Goal: Information Seeking & Learning: Compare options

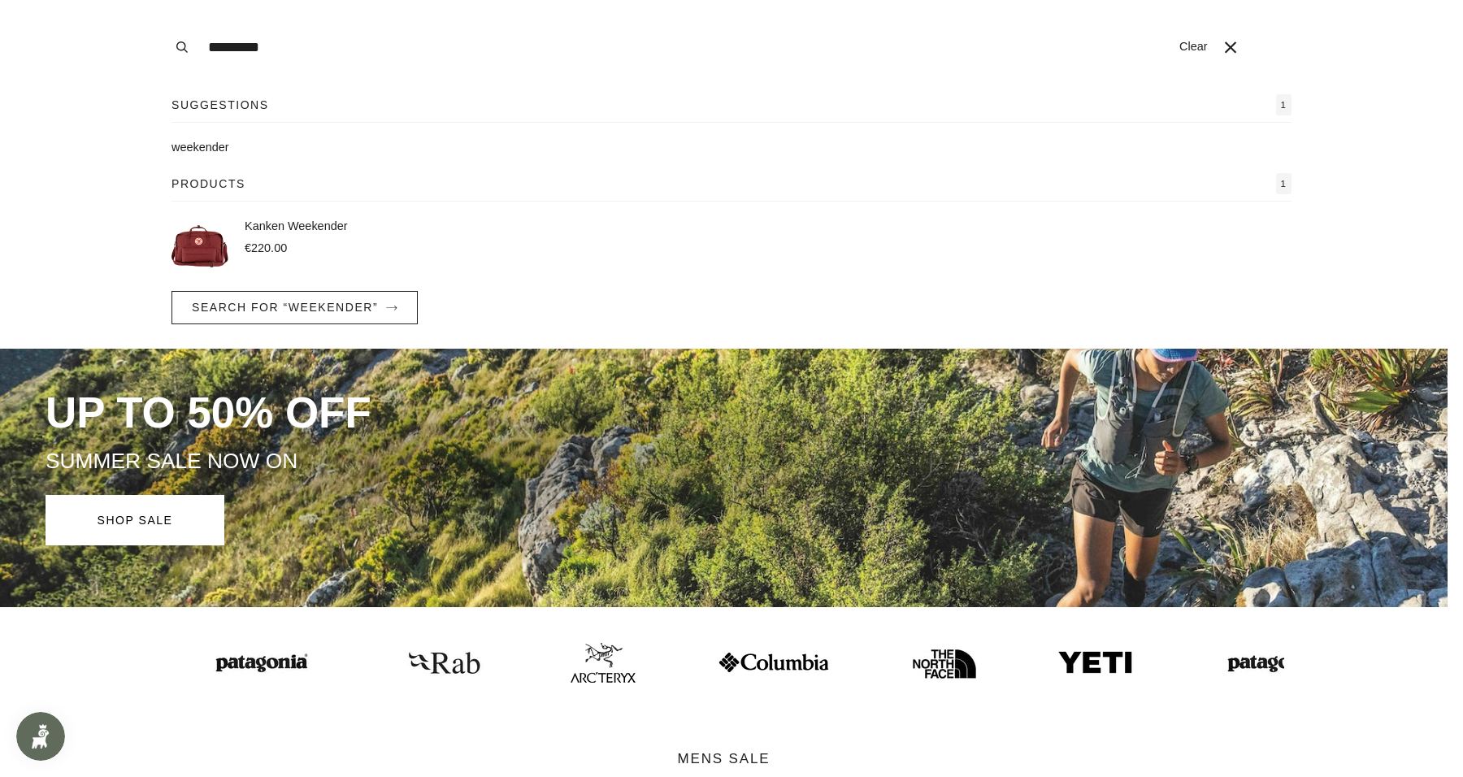
type input "*********"
click at [275, 229] on p "Kanken Weekender" at bounding box center [296, 227] width 103 height 18
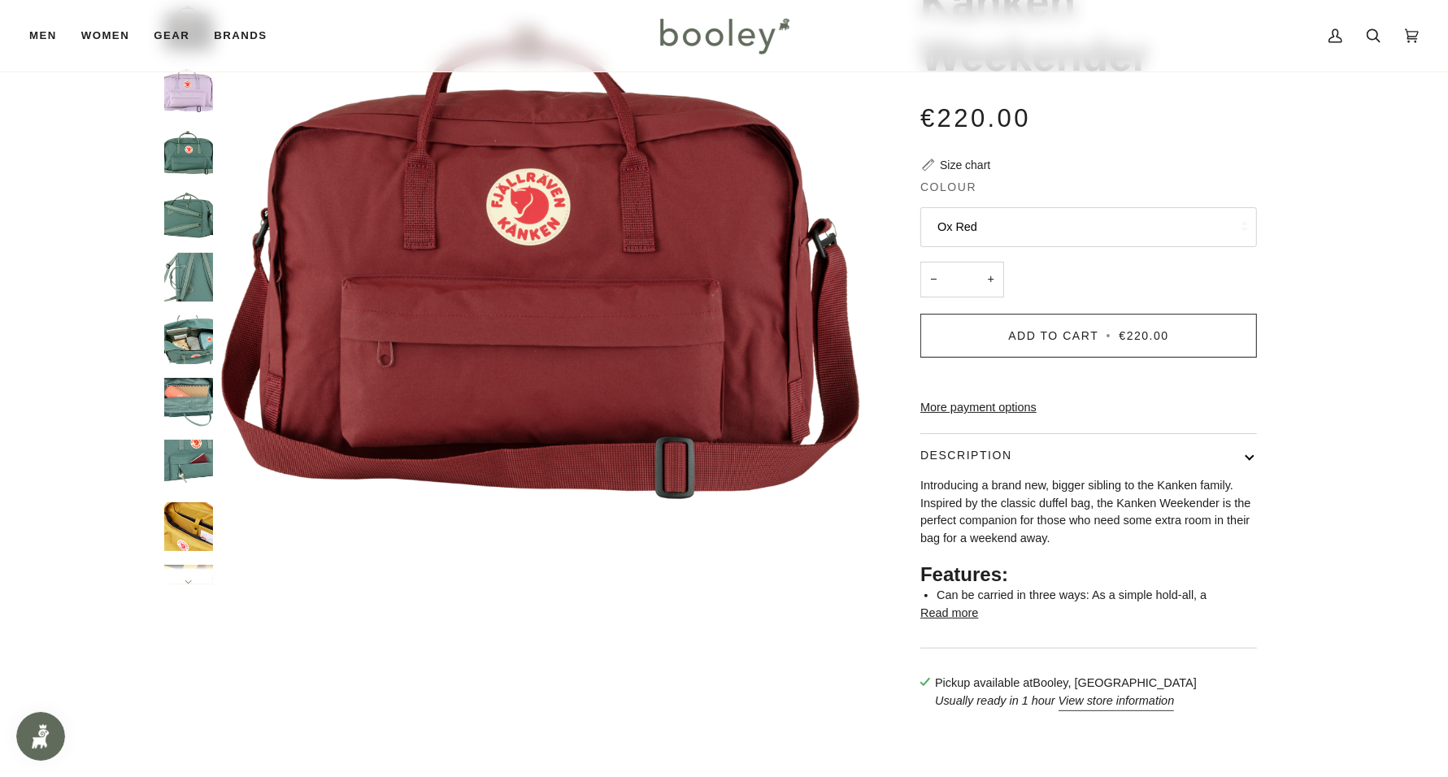
scroll to position [305, 0]
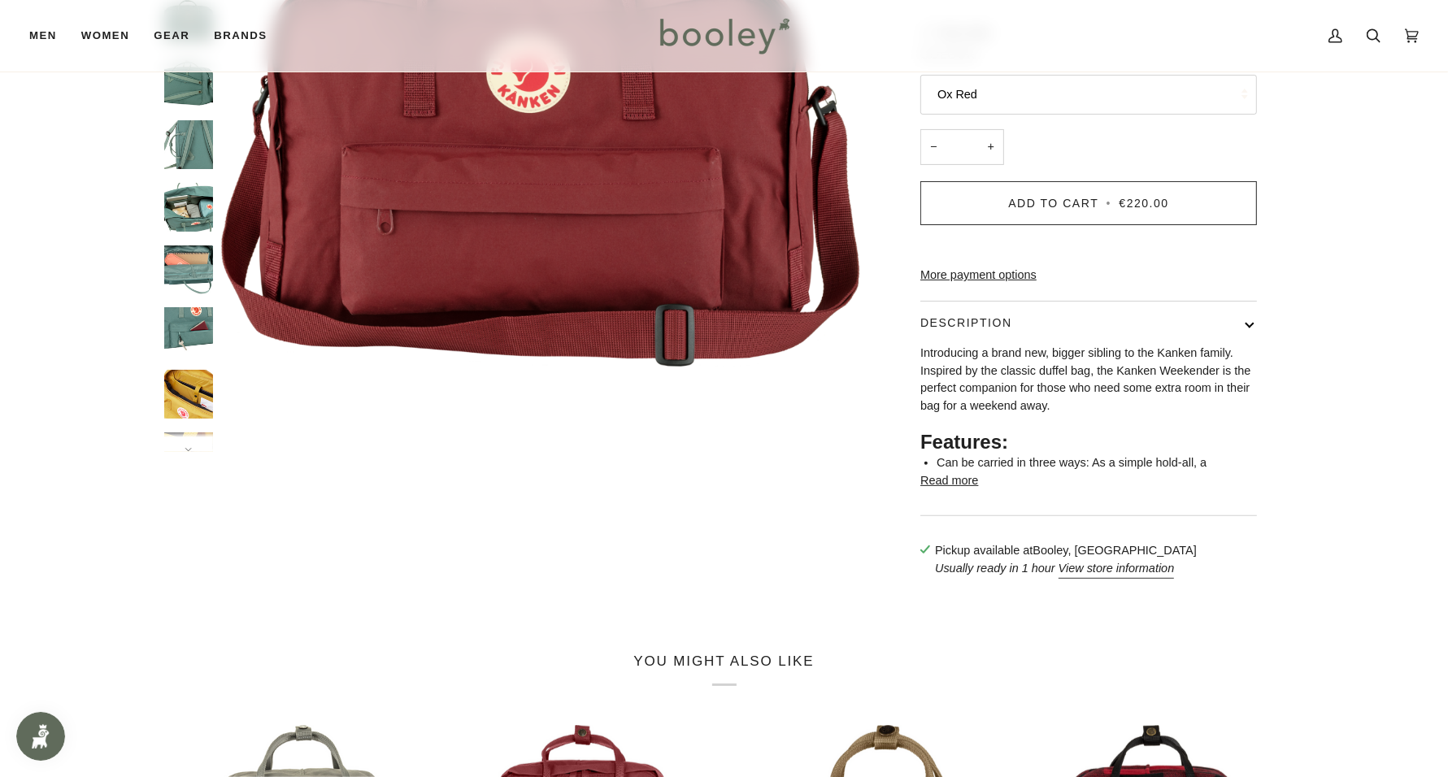
click at [960, 490] on button "Read more" at bounding box center [949, 481] width 58 height 18
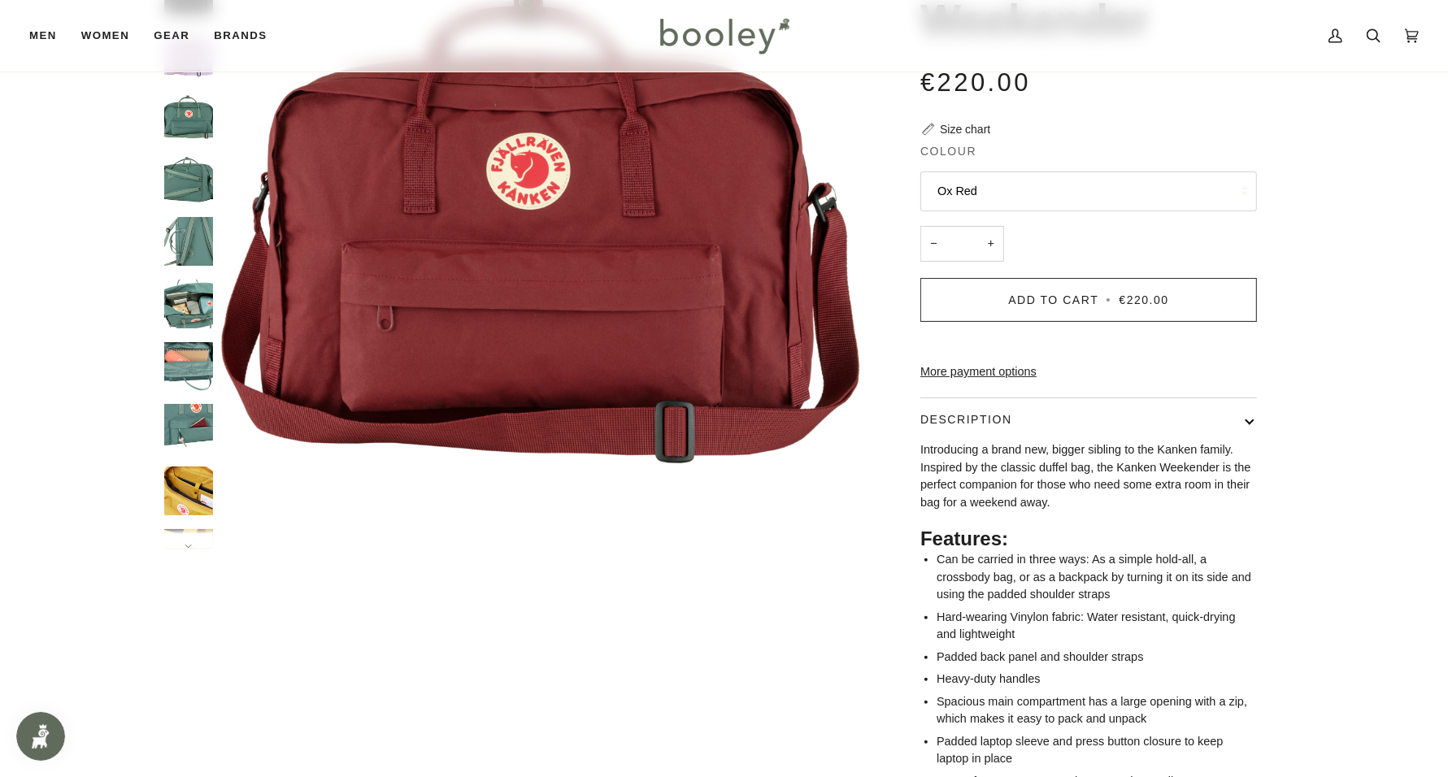
scroll to position [203, 0]
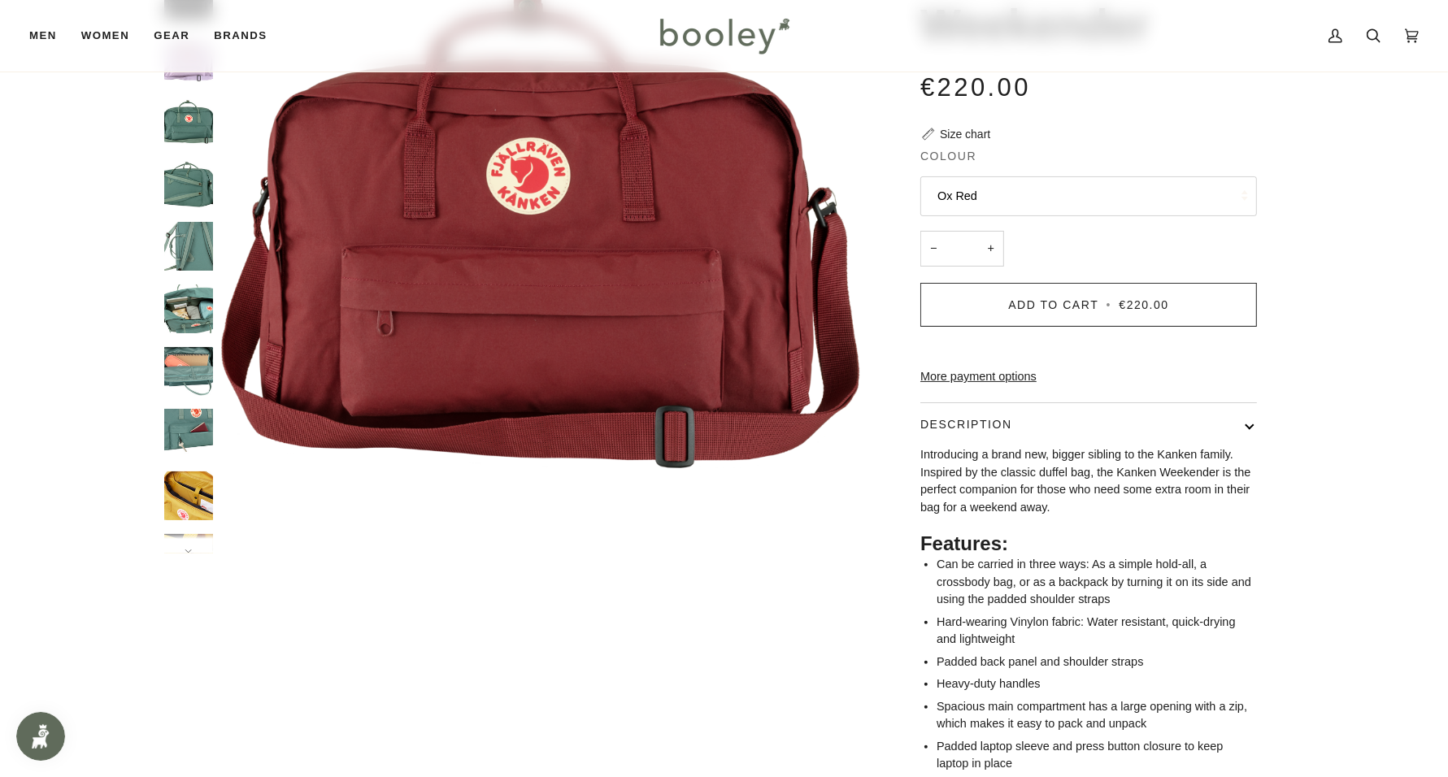
click at [1043, 172] on fieldset "Colour Ox Red Ox Red Black Pastel Lavender Frost Green" at bounding box center [1088, 184] width 336 height 72
click at [1045, 193] on button "Ox Red" at bounding box center [1088, 196] width 336 height 40
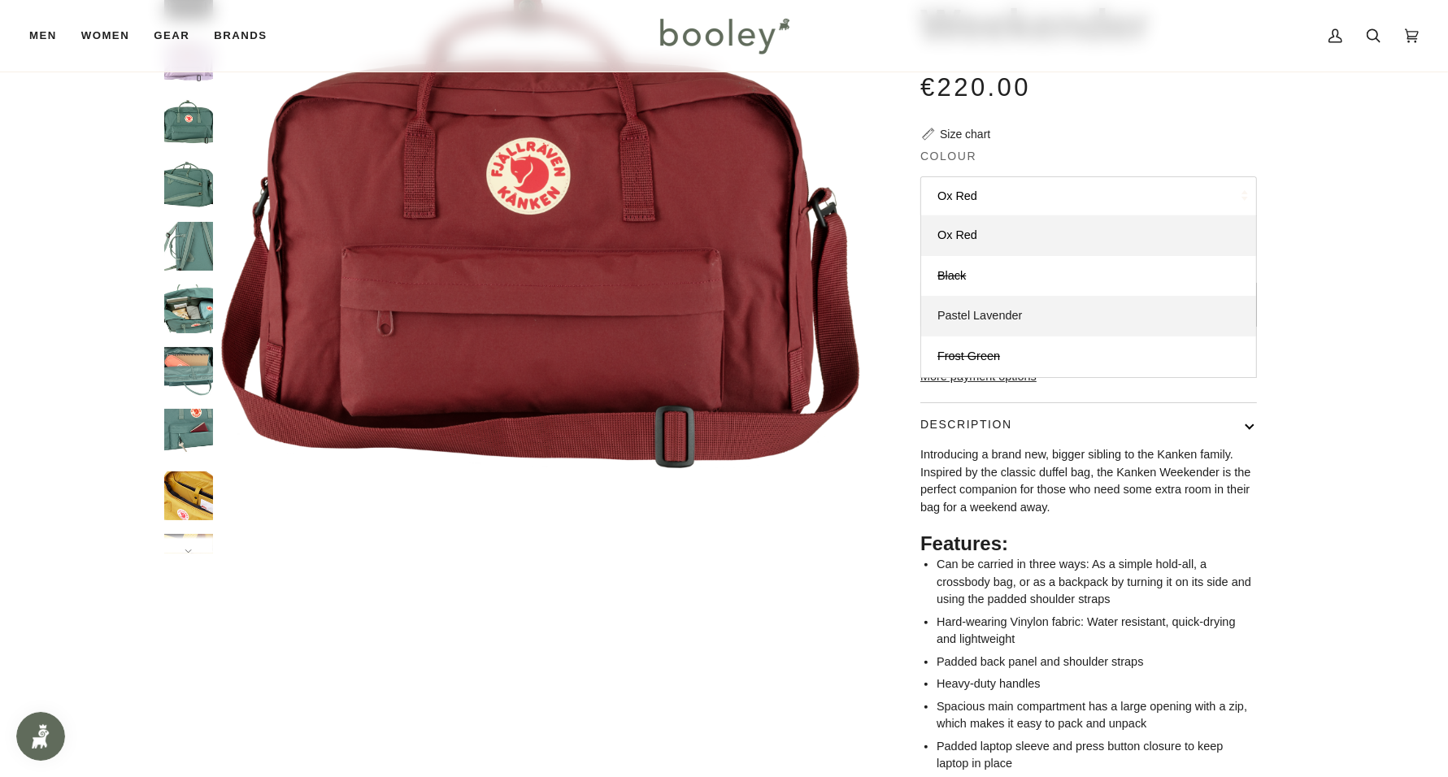
click at [987, 322] on link "Pastel Lavender" at bounding box center [1088, 316] width 335 height 41
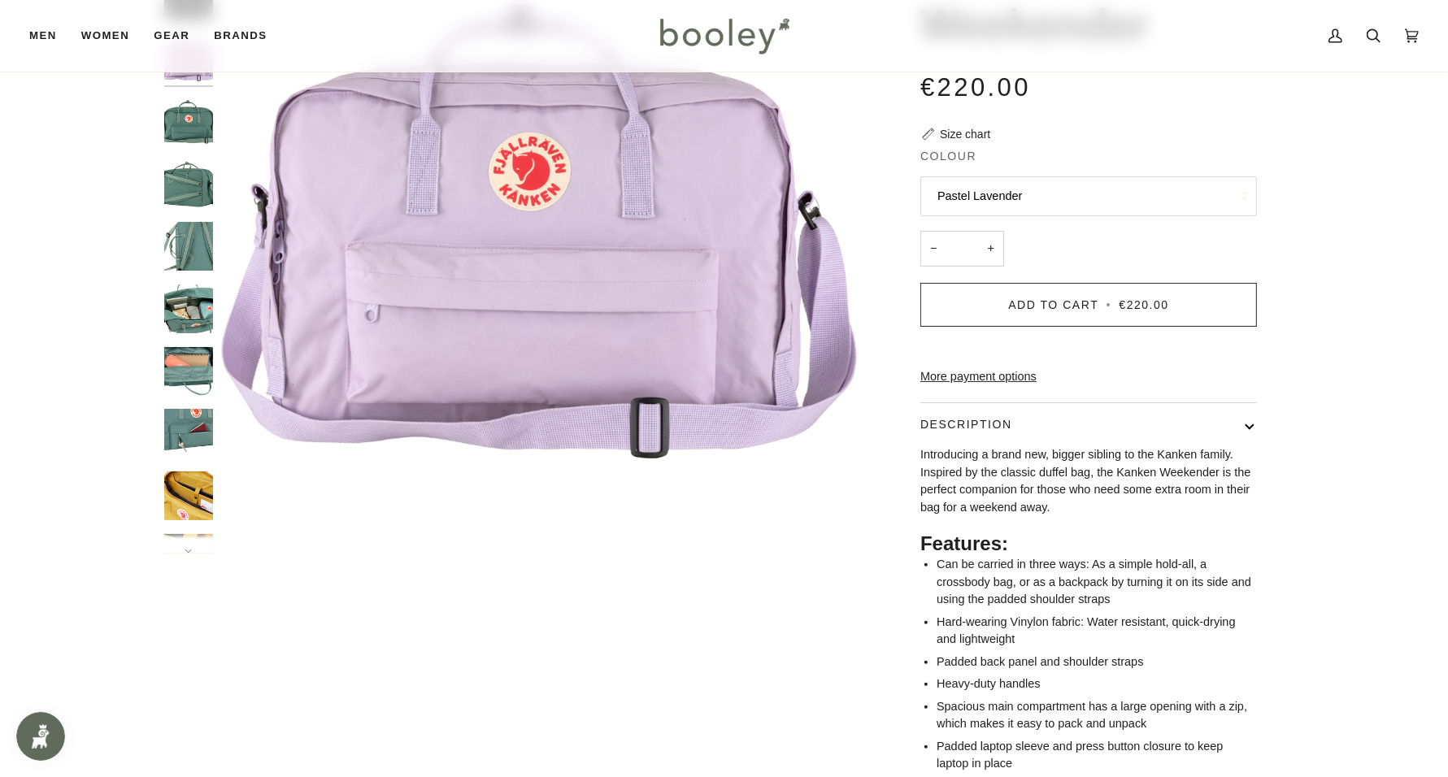
click at [1065, 200] on button "Pastel Lavender" at bounding box center [1088, 196] width 336 height 40
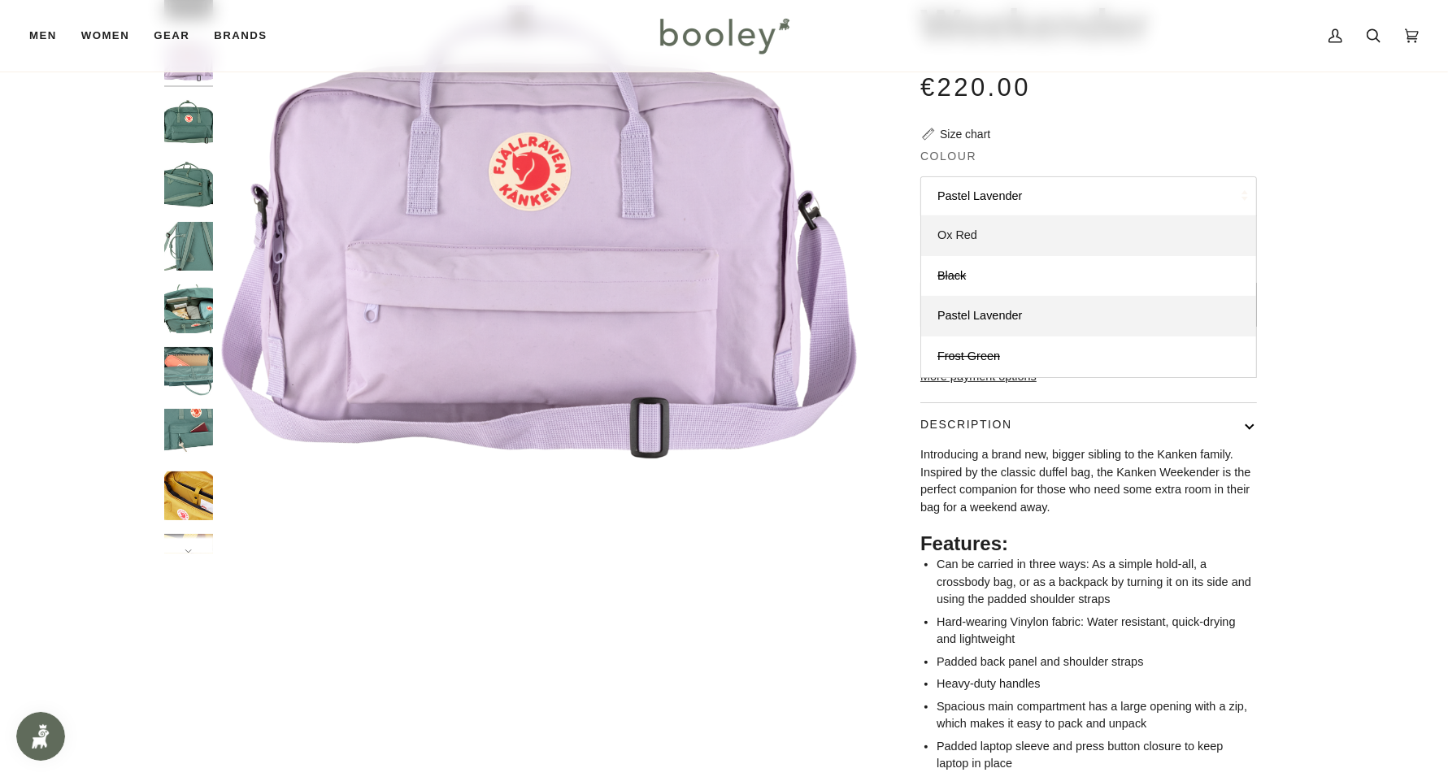
click at [983, 225] on link "Ox Red" at bounding box center [1088, 235] width 335 height 41
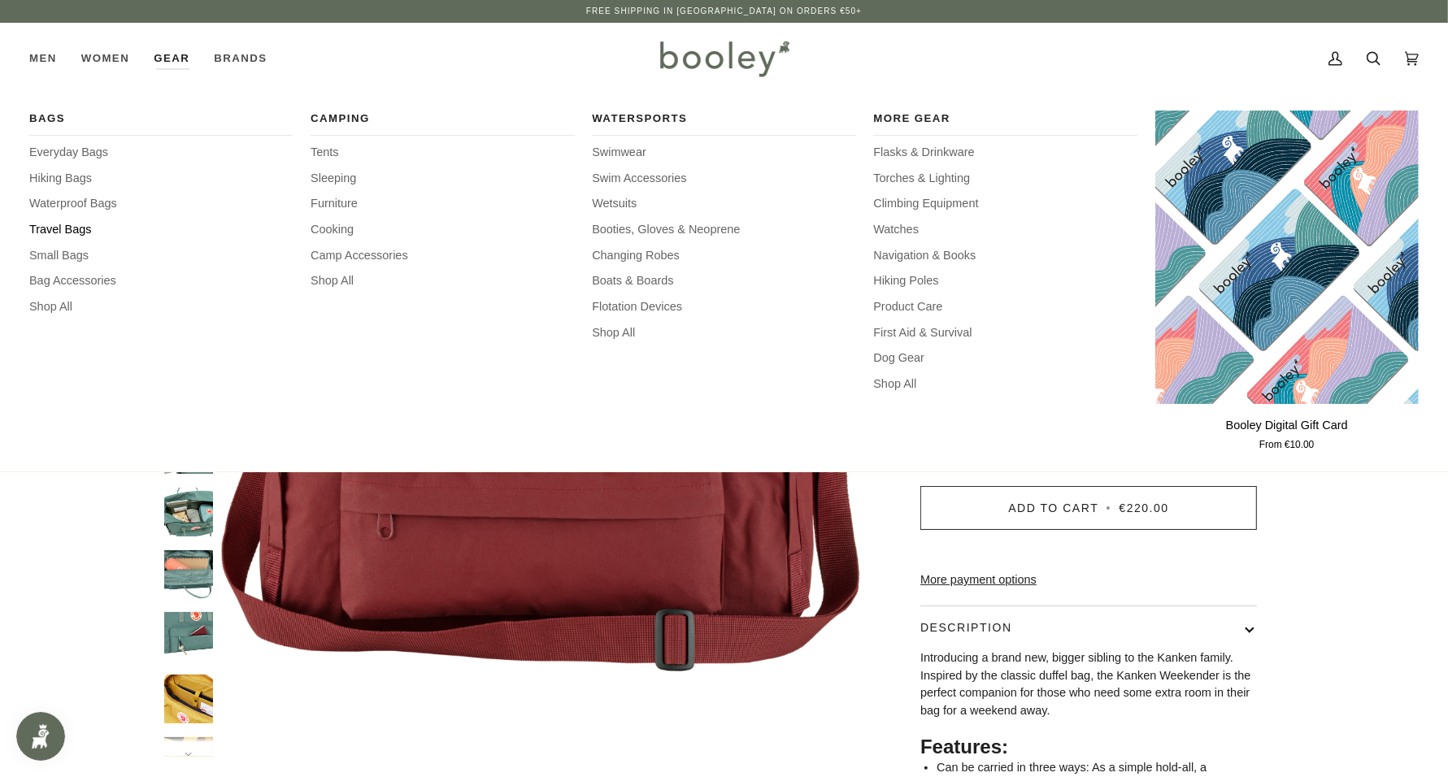
click at [67, 226] on span "Travel Bags" at bounding box center [160, 230] width 263 height 18
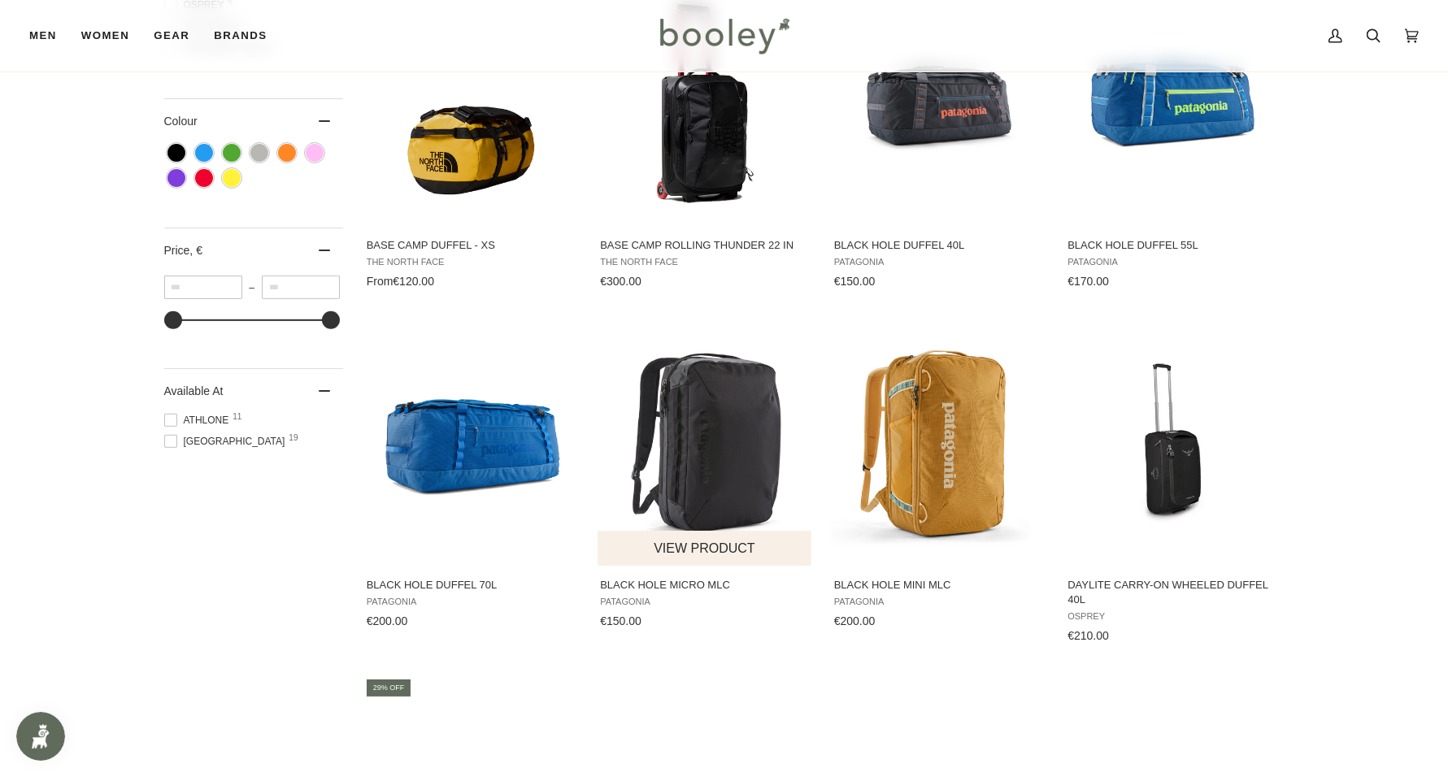
scroll to position [711, 0]
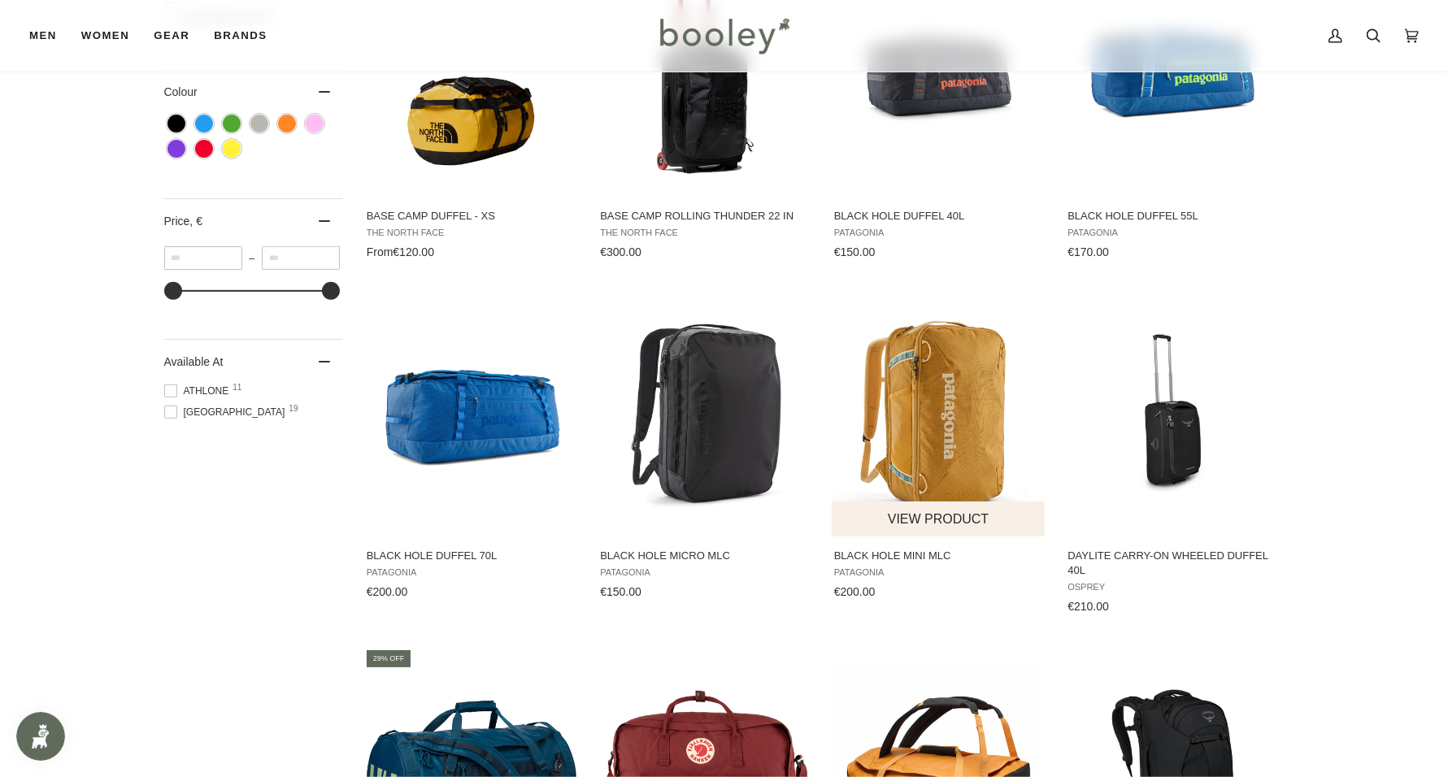
click at [917, 419] on img "Black Hole Mini MLC" at bounding box center [938, 414] width 215 height 215
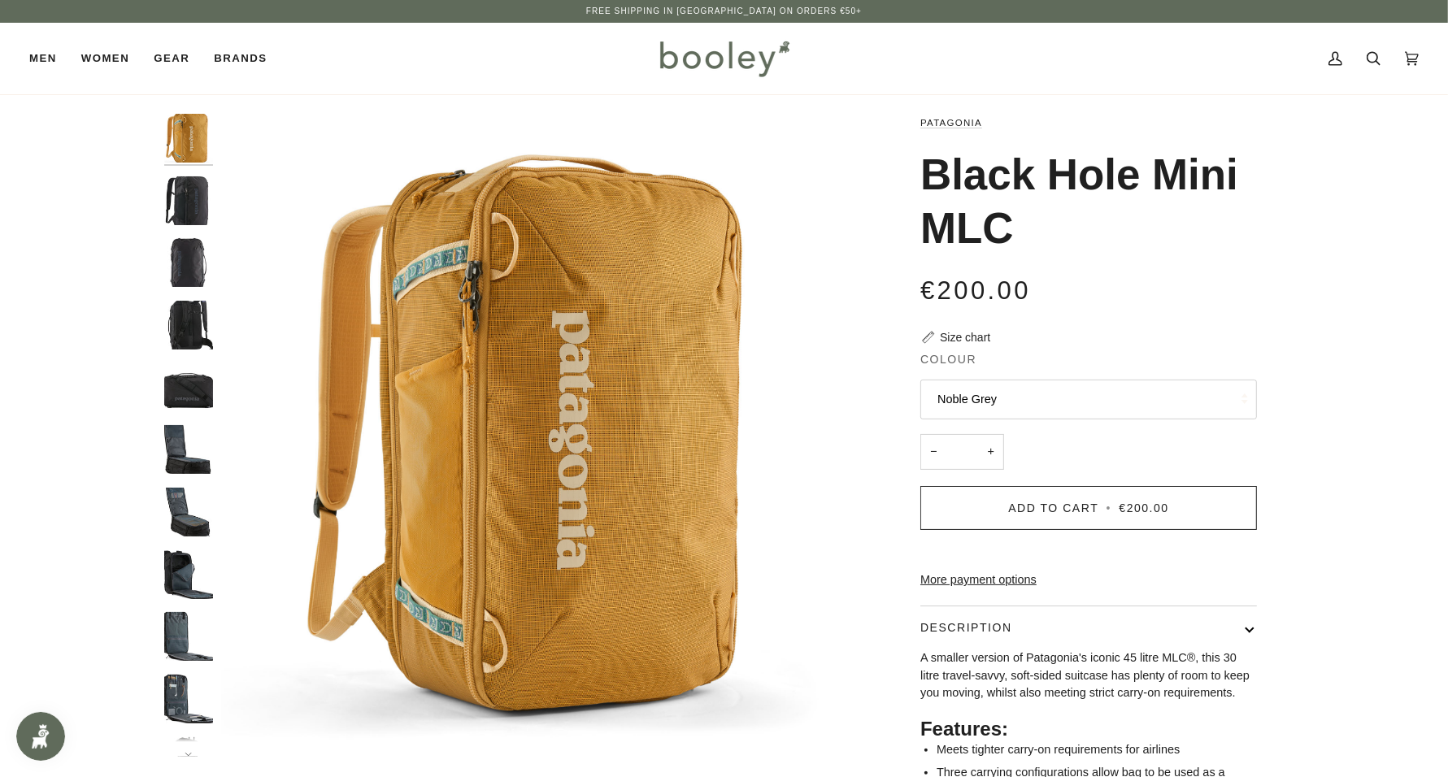
click at [1057, 399] on button "Noble Grey" at bounding box center [1088, 400] width 336 height 40
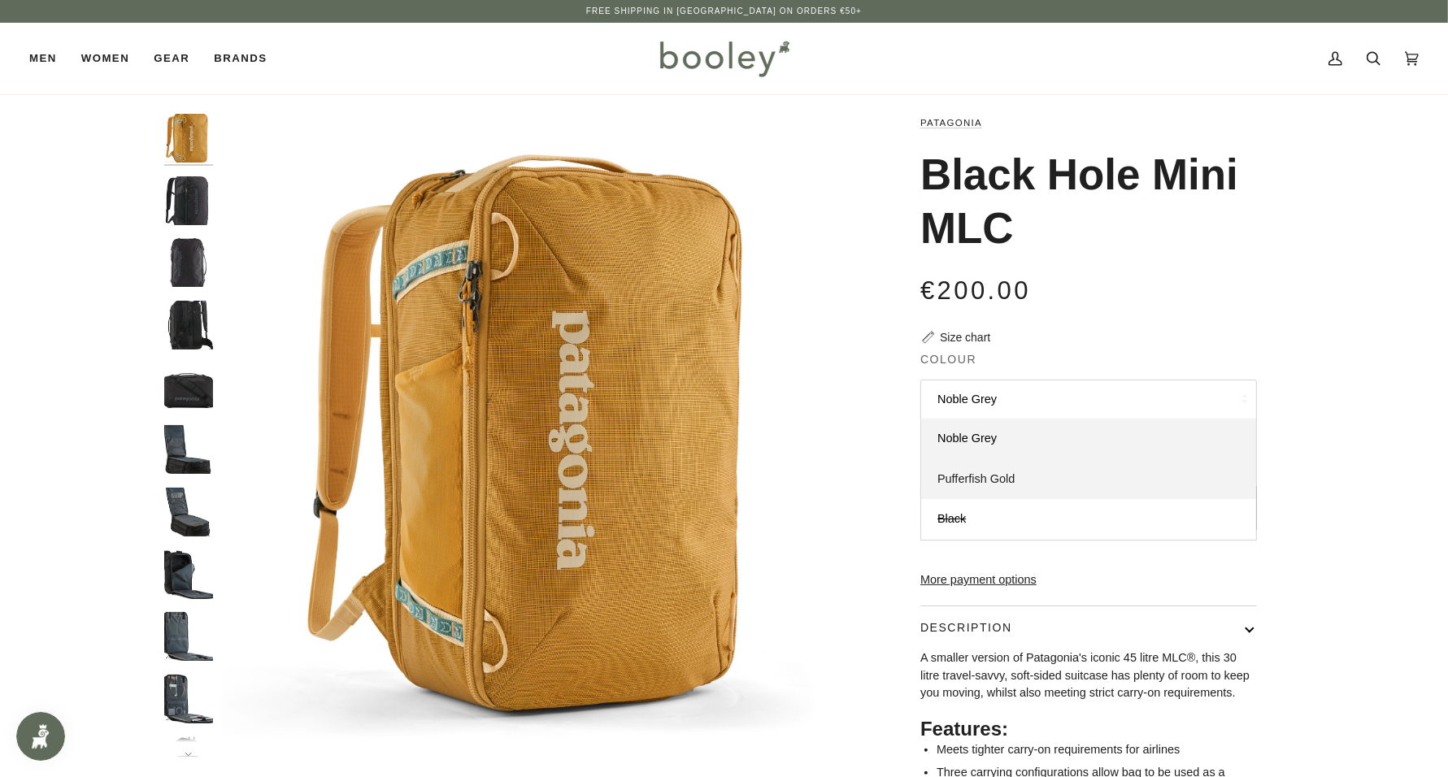
click at [1010, 470] on link "Pufferfish Gold" at bounding box center [1088, 479] width 335 height 41
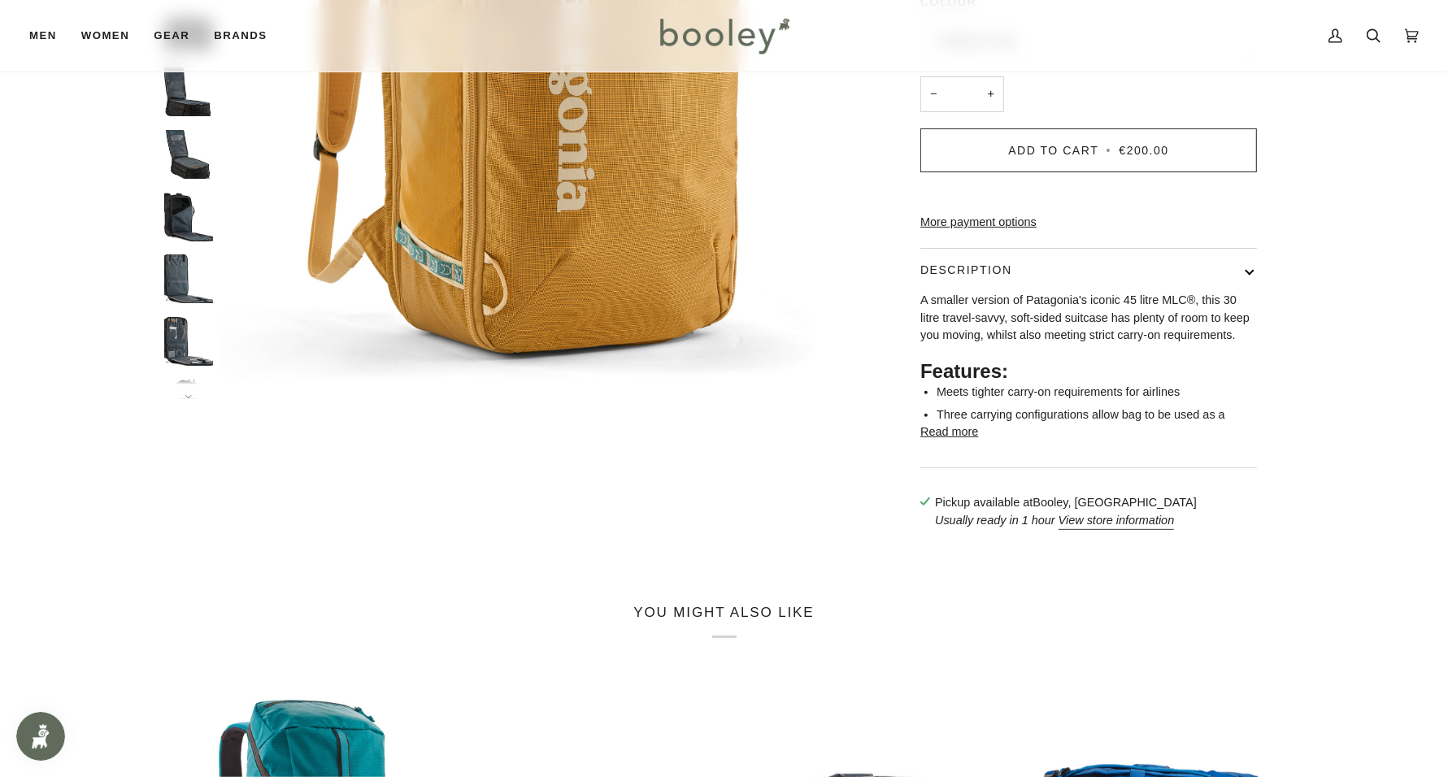
scroll to position [406, 0]
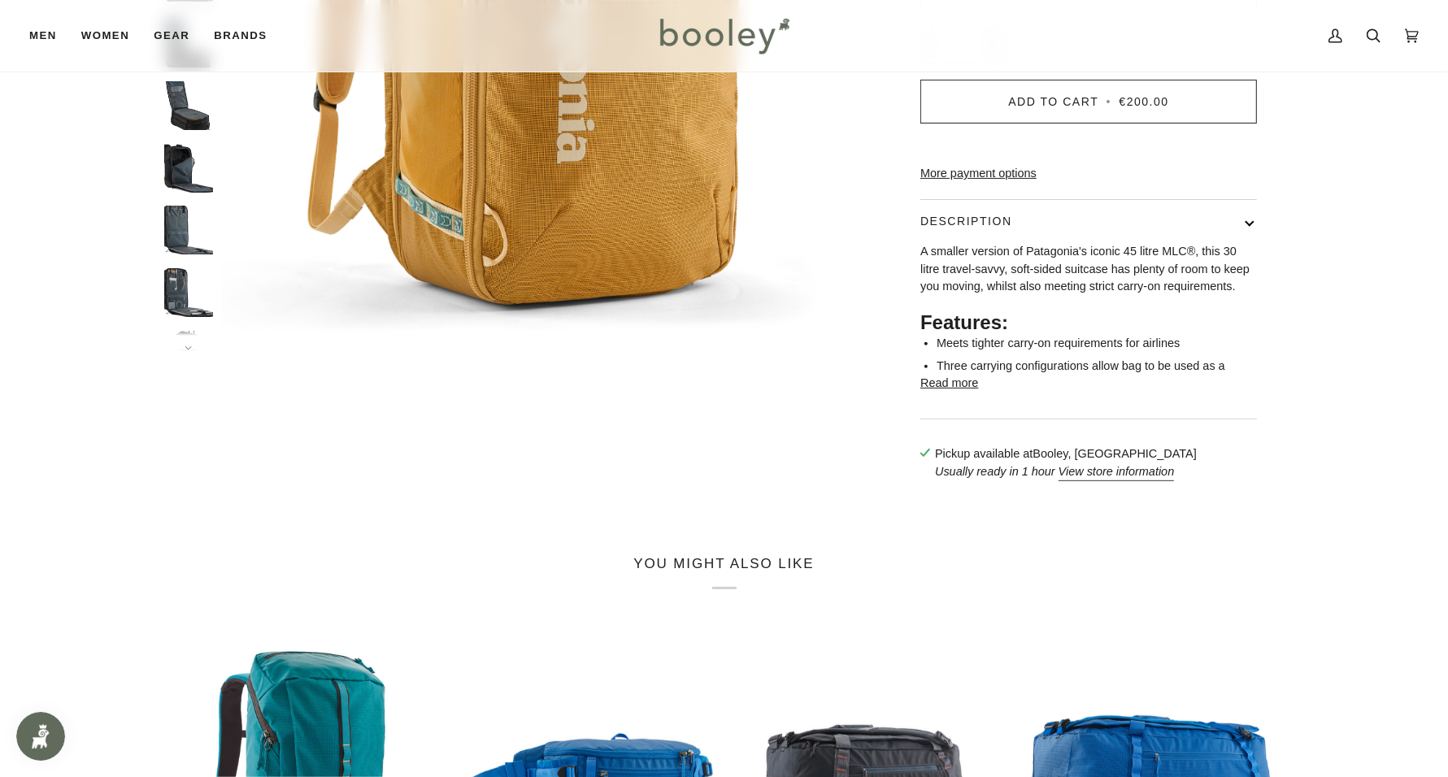
click at [944, 393] on button "Read more" at bounding box center [949, 384] width 58 height 18
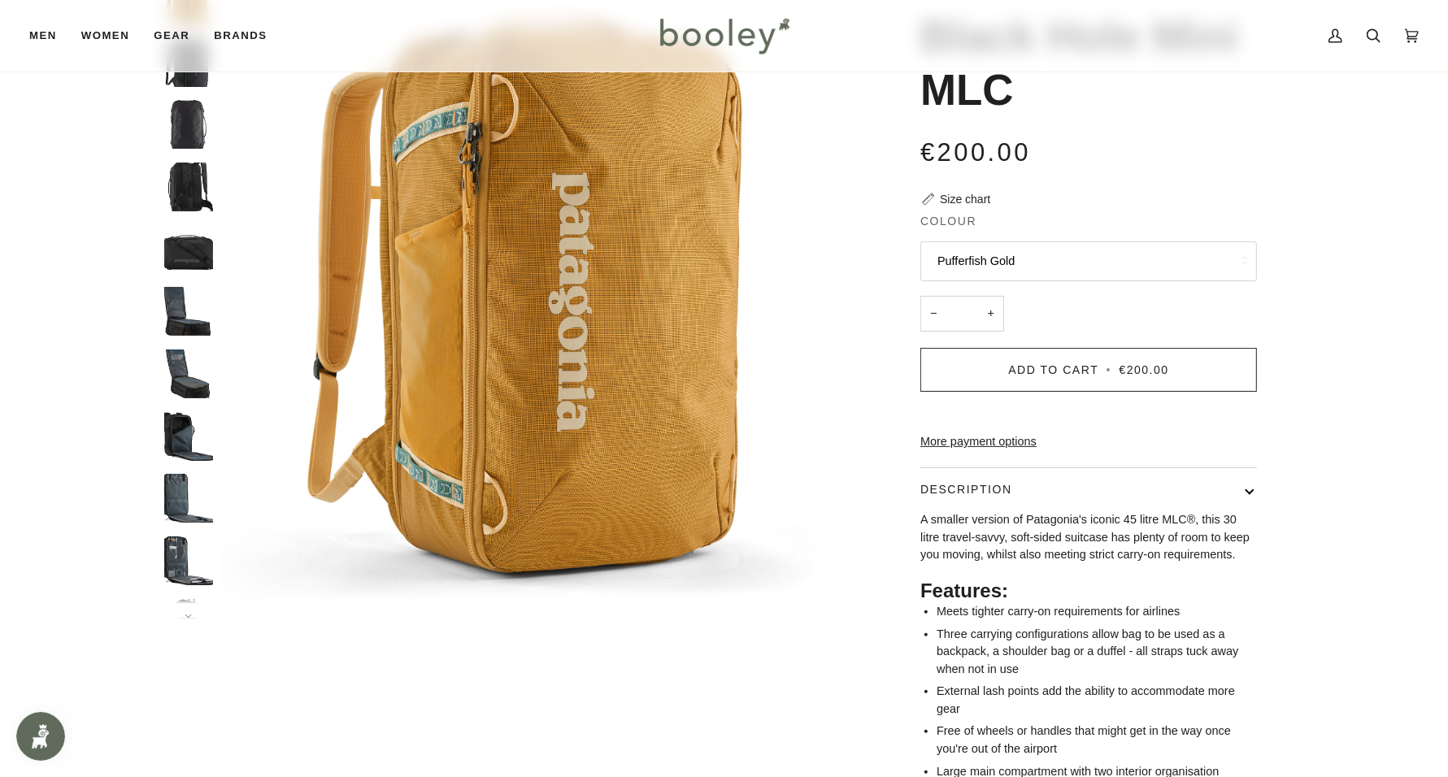
scroll to position [0, 0]
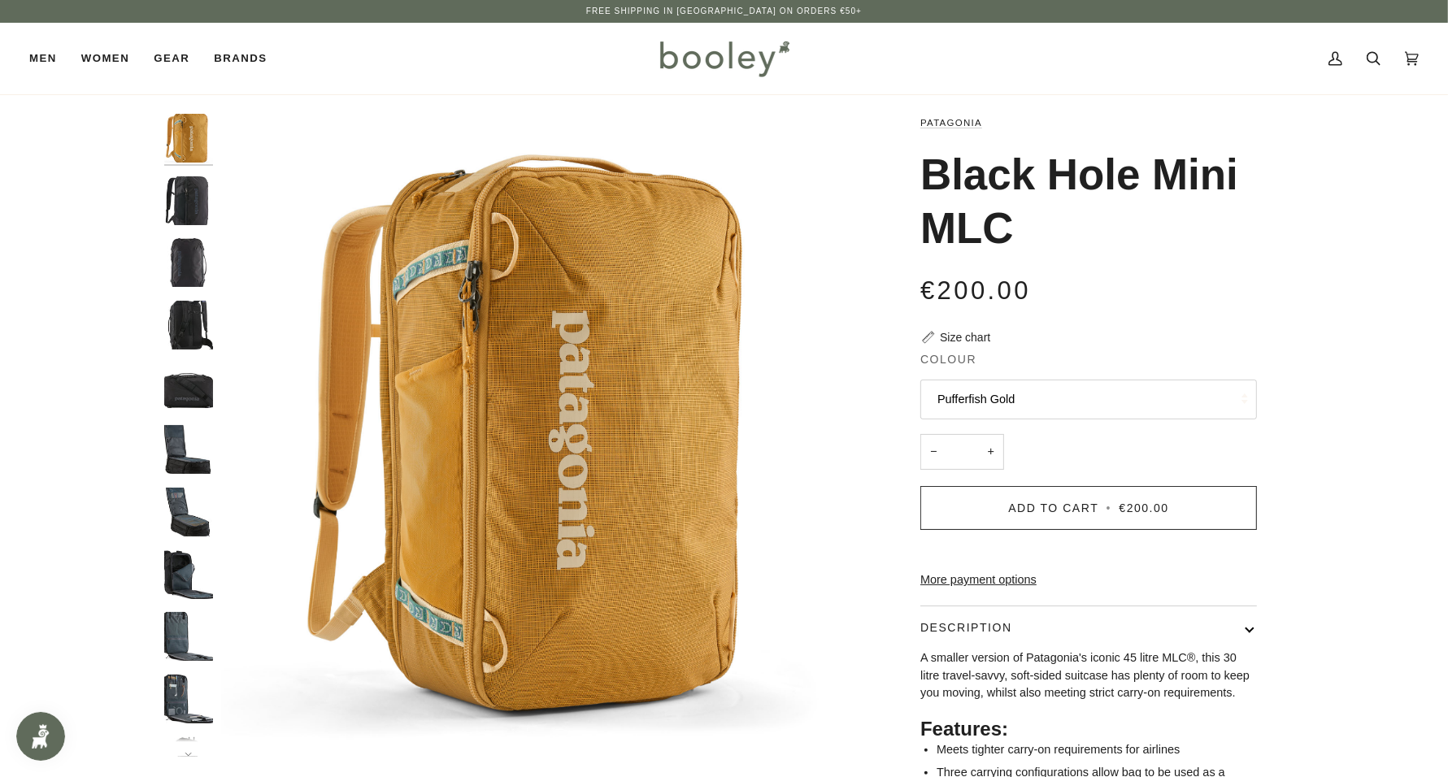
click at [1061, 390] on button "Pufferfish Gold" at bounding box center [1088, 400] width 336 height 40
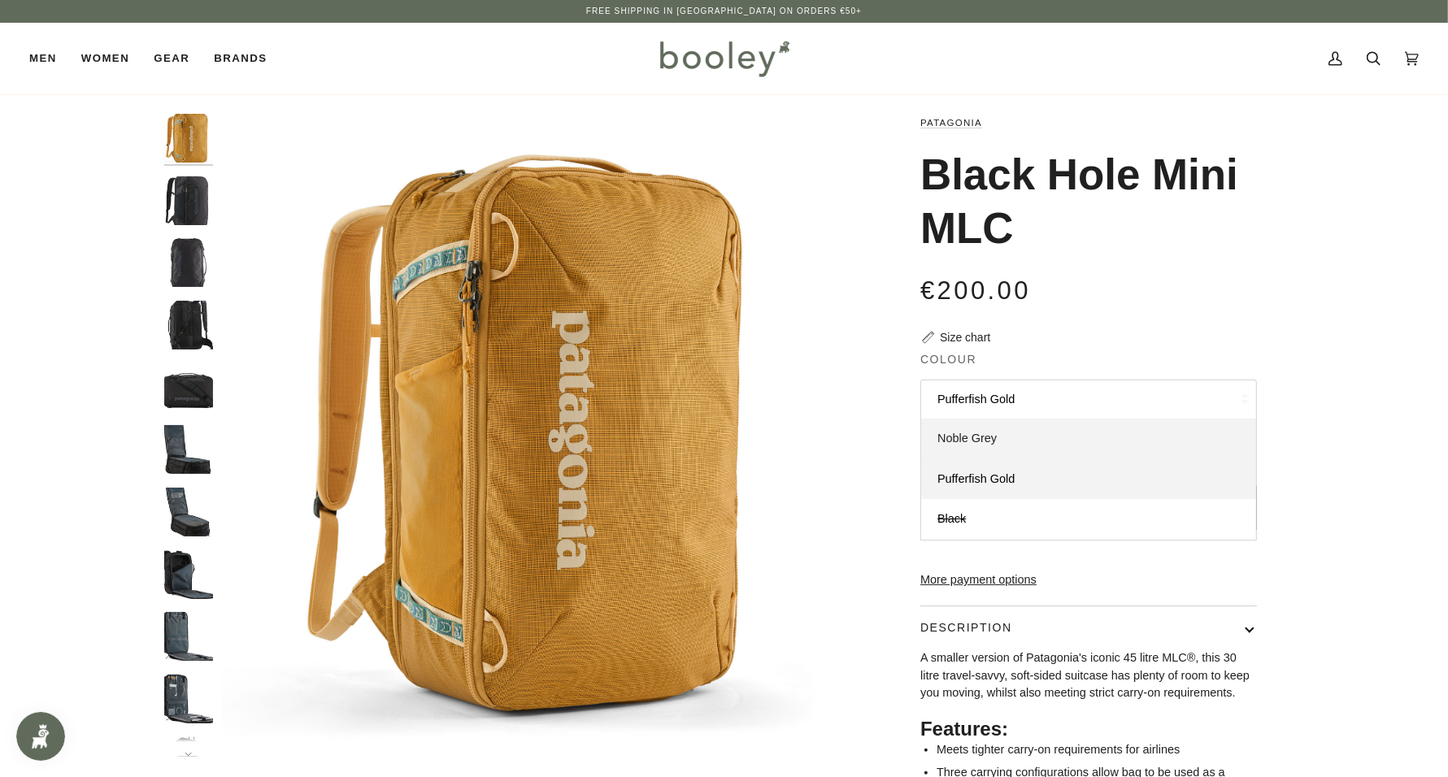
click at [1018, 435] on link "Noble Grey" at bounding box center [1088, 439] width 335 height 41
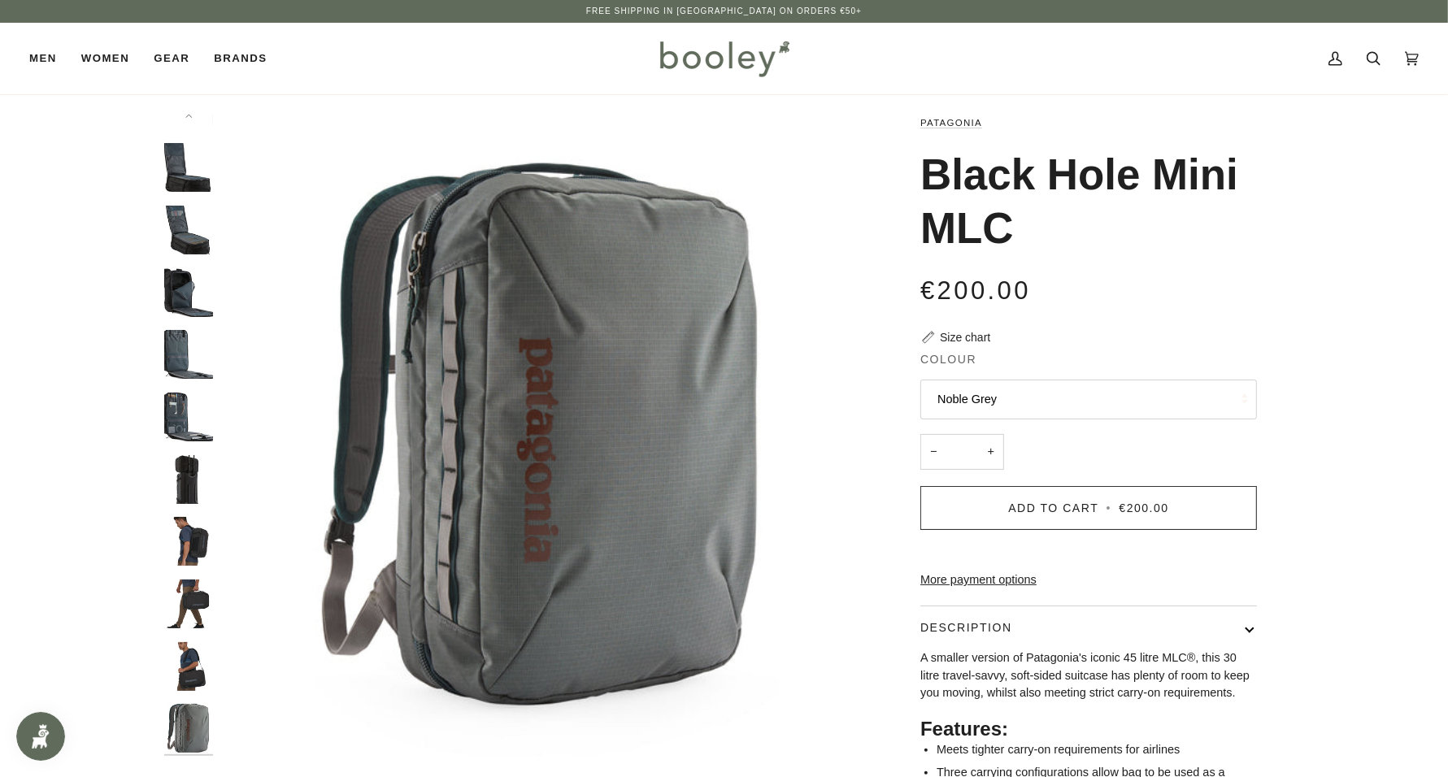
scroll to position [284, 0]
